Goal: Navigation & Orientation: Find specific page/section

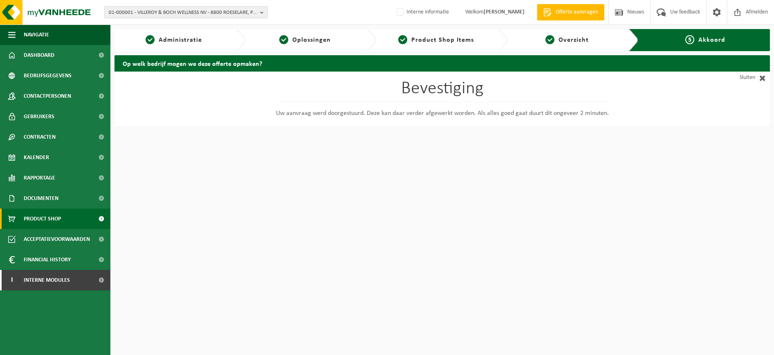
click at [41, 217] on span "Product Shop" at bounding box center [42, 218] width 37 height 20
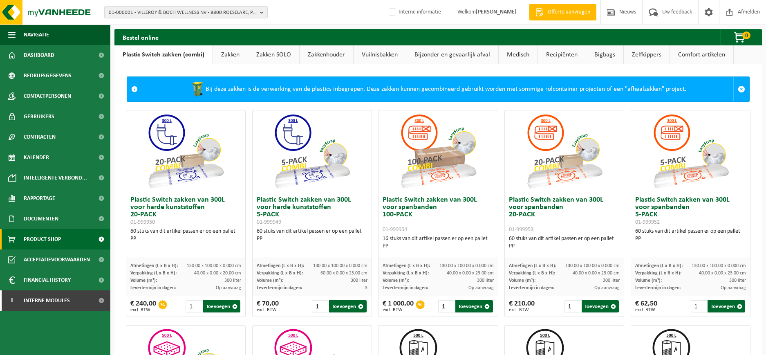
click at [231, 54] on link "Zakken" at bounding box center [230, 54] width 35 height 19
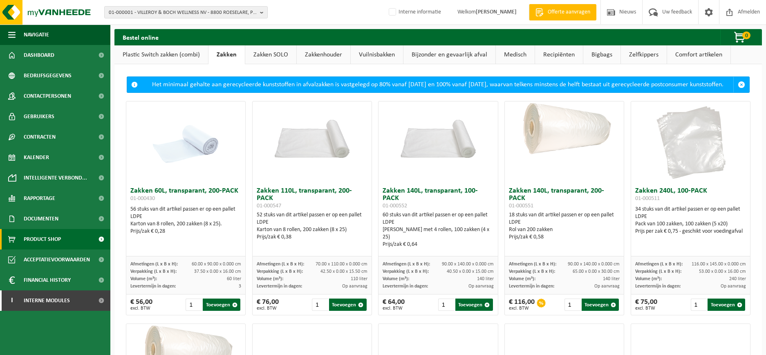
click at [274, 58] on link "Zakken SOLO" at bounding box center [270, 54] width 51 height 19
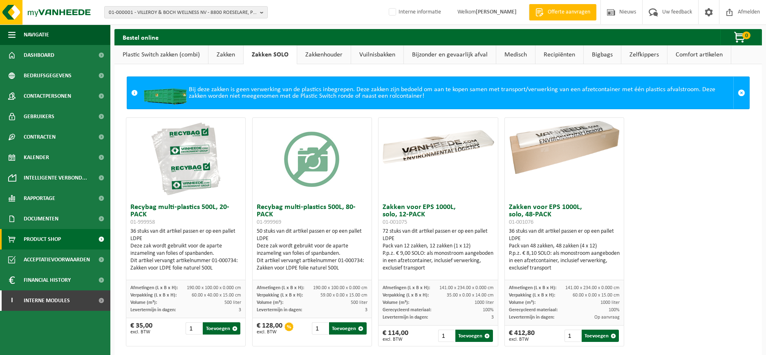
click at [335, 54] on link "Zakkenhouder" at bounding box center [324, 54] width 54 height 19
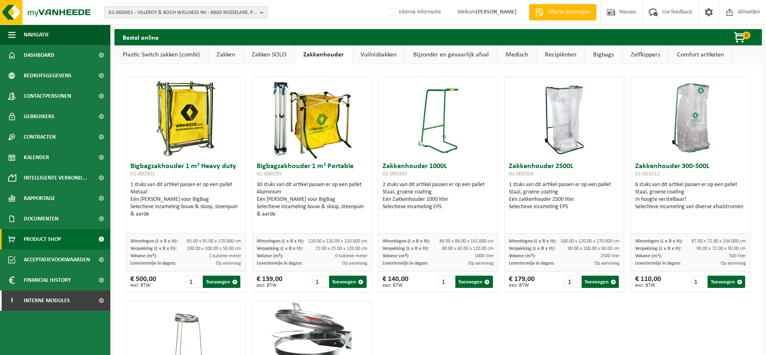
click at [365, 54] on link "Vuilnisbakken" at bounding box center [378, 54] width 52 height 19
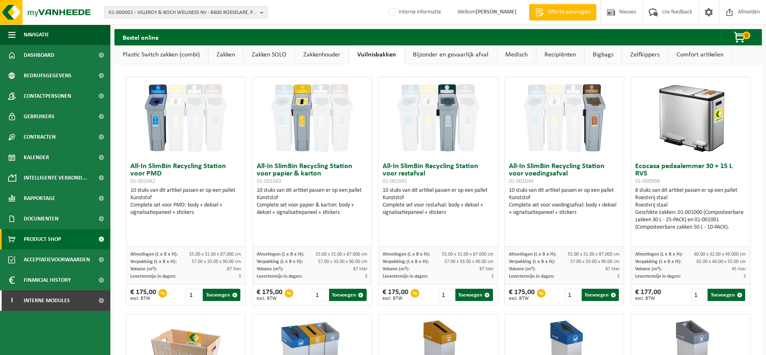
click at [439, 52] on link "Bijzonder en gevaarlijk afval" at bounding box center [451, 54] width 92 height 19
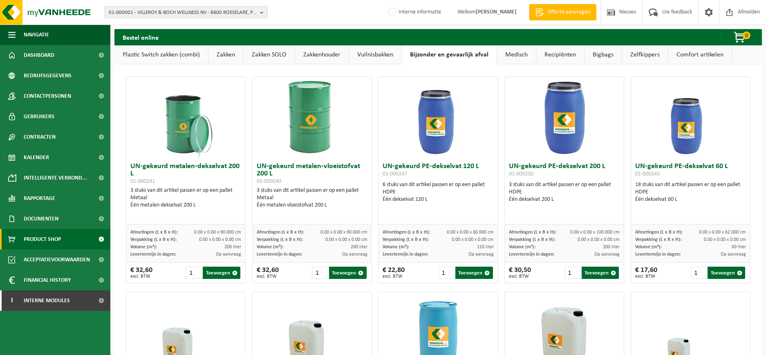
click at [513, 54] on link "Medisch" at bounding box center [516, 54] width 39 height 19
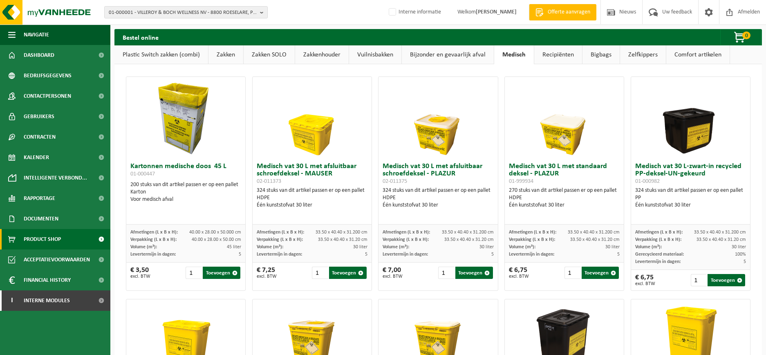
click at [700, 51] on link "Comfort artikelen" at bounding box center [697, 54] width 63 height 19
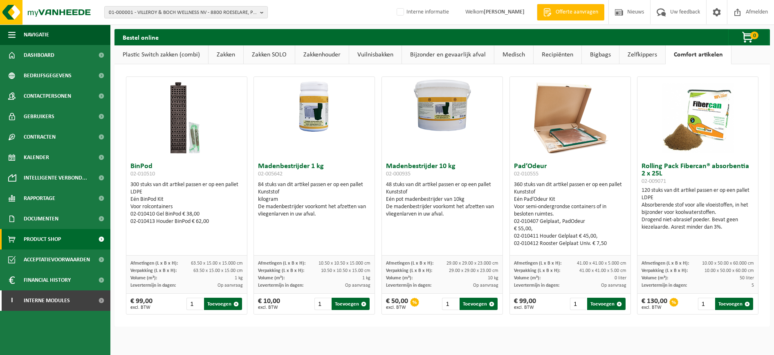
click at [175, 56] on link "Plastic Switch zakken (combi)" at bounding box center [161, 54] width 94 height 19
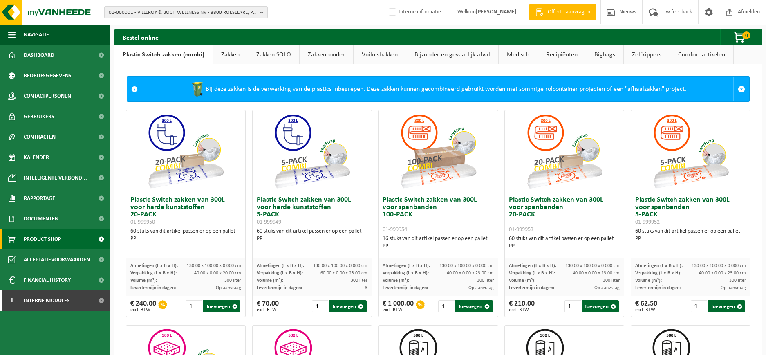
click at [236, 58] on link "Zakken" at bounding box center [230, 54] width 35 height 19
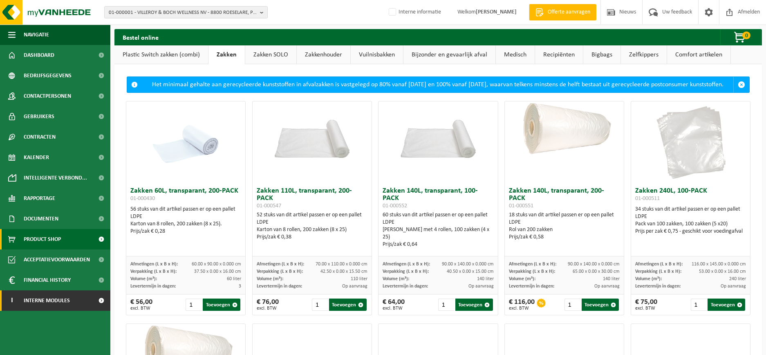
click at [94, 292] on span at bounding box center [101, 300] width 18 height 20
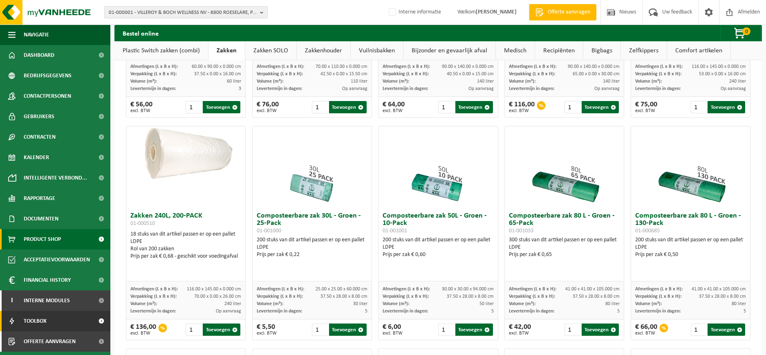
scroll to position [204, 0]
